Goal: Information Seeking & Learning: Find specific fact

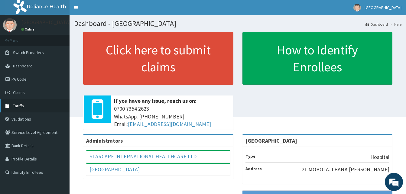
click at [29, 107] on link "Tariffs" at bounding box center [34, 105] width 69 height 13
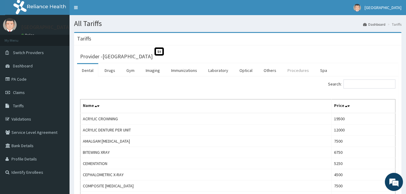
click at [300, 69] on link "Procedures" at bounding box center [297, 70] width 31 height 13
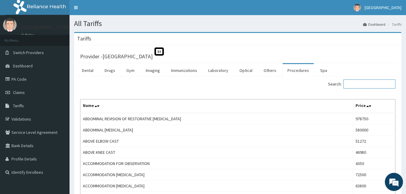
click at [359, 82] on input "Search:" at bounding box center [369, 83] width 52 height 9
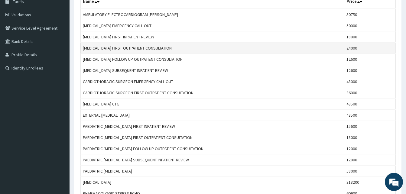
scroll to position [91, 0]
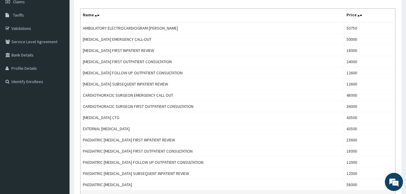
type input "cardio"
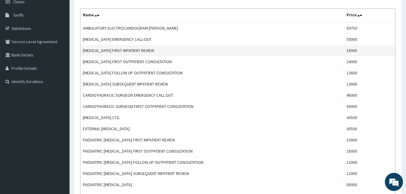
click at [255, 53] on td "CARDIOLOGIST FIRST INPATIENT REVIEW" at bounding box center [211, 50] width 263 height 11
